Goal: Information Seeking & Learning: Learn about a topic

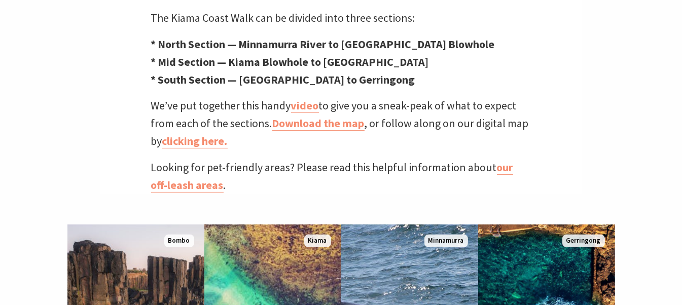
scroll to position [474, 0]
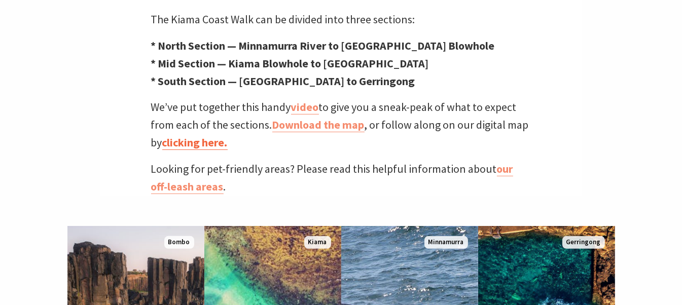
click at [215, 135] on link "clicking here." at bounding box center [194, 142] width 65 height 15
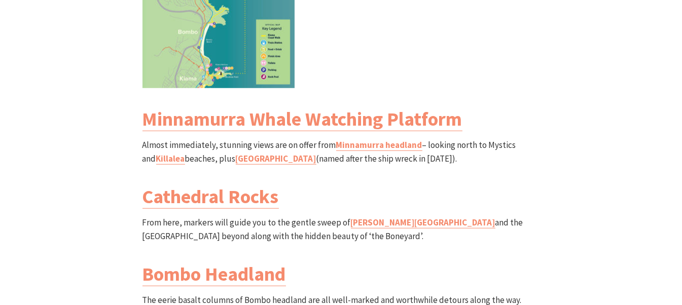
scroll to position [1210, 0]
click at [380, 216] on link "[PERSON_NAME][GEOGRAPHIC_DATA]" at bounding box center [423, 222] width 144 height 12
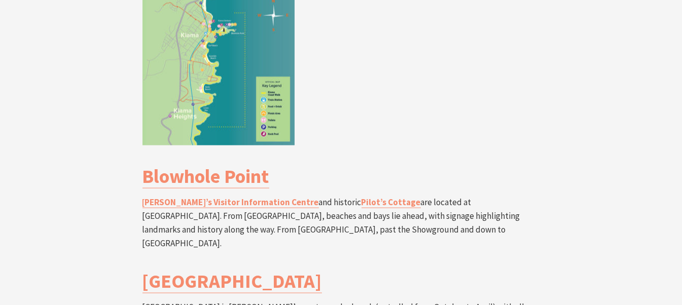
scroll to position [1902, 0]
click at [361, 196] on link "Pilot’s Cottage" at bounding box center [390, 202] width 59 height 12
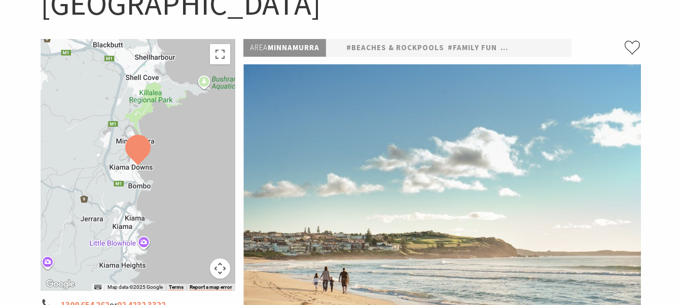
scroll to position [166, 0]
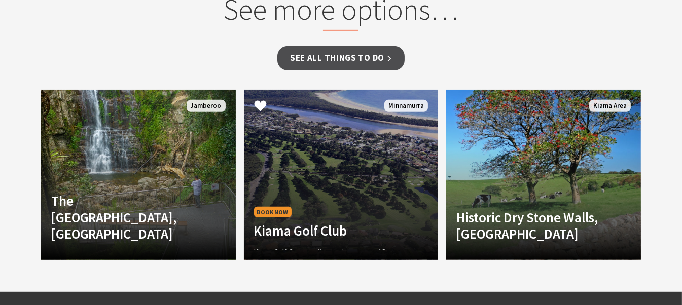
scroll to position [717, 0]
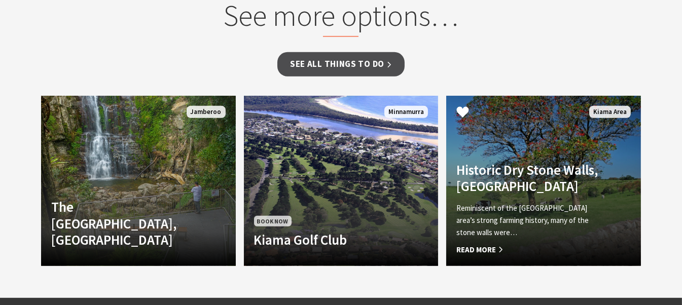
click at [560, 171] on h4 "Historic Dry Stone Walls, Kiama" at bounding box center [528, 178] width 145 height 33
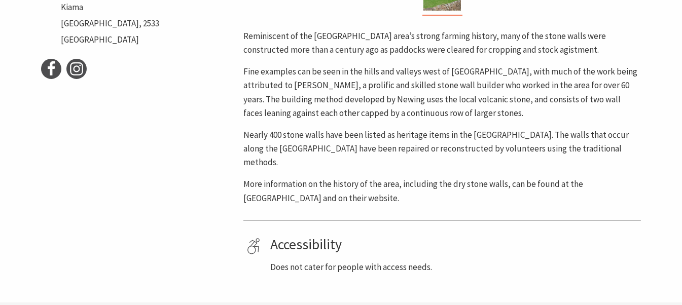
scroll to position [549, 0]
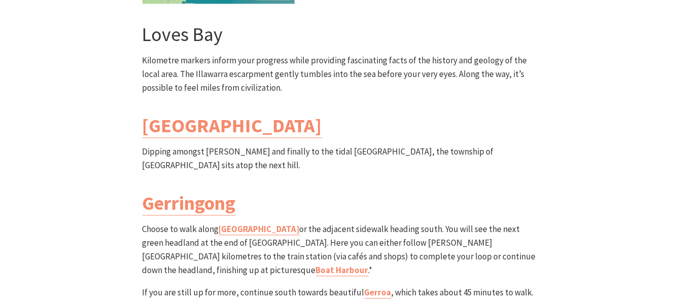
scroll to position [2953, 0]
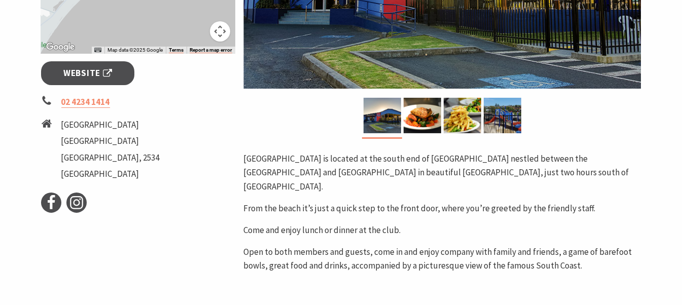
scroll to position [362, 0]
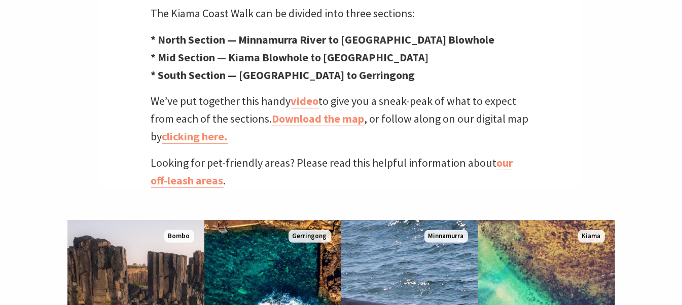
scroll to position [481, 0]
